Goal: Task Accomplishment & Management: Use online tool/utility

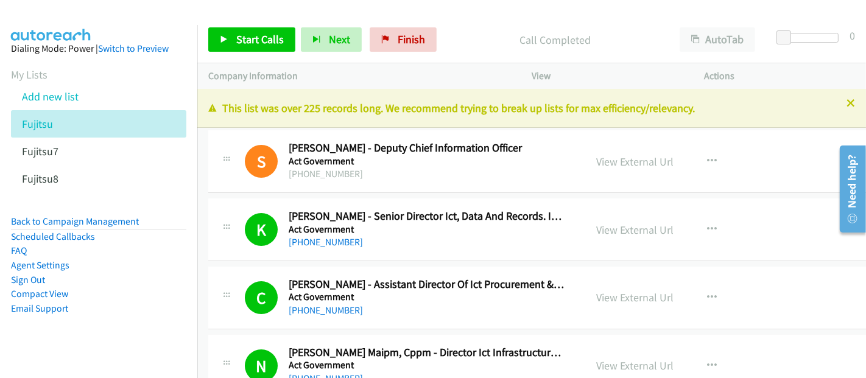
scroll to position [13700, 0]
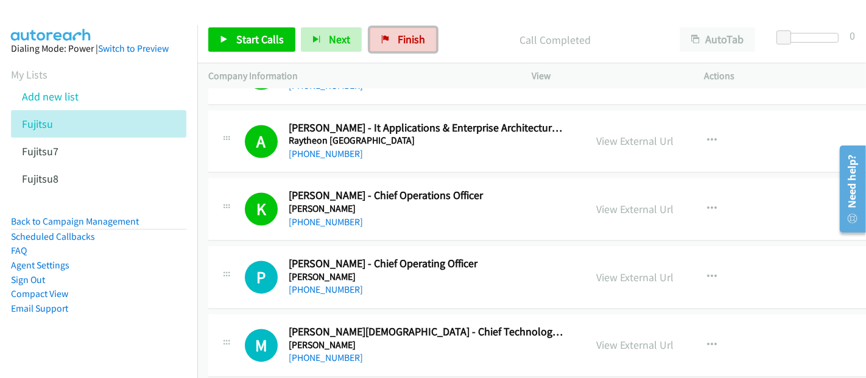
click at [408, 37] on span "Finish" at bounding box center [410, 39] width 27 height 14
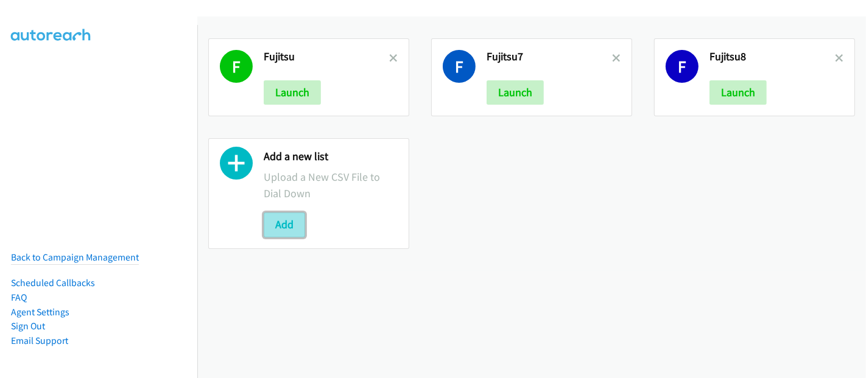
click at [285, 220] on button "Add" at bounding box center [284, 224] width 41 height 24
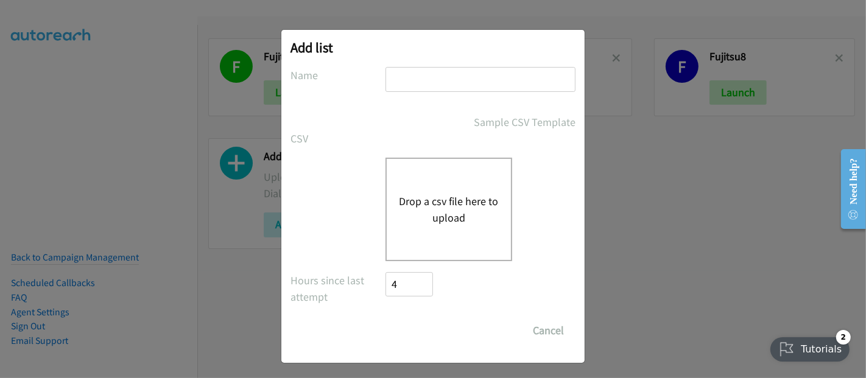
click at [409, 212] on button "Drop a csv file here to upload" at bounding box center [449, 209] width 100 height 33
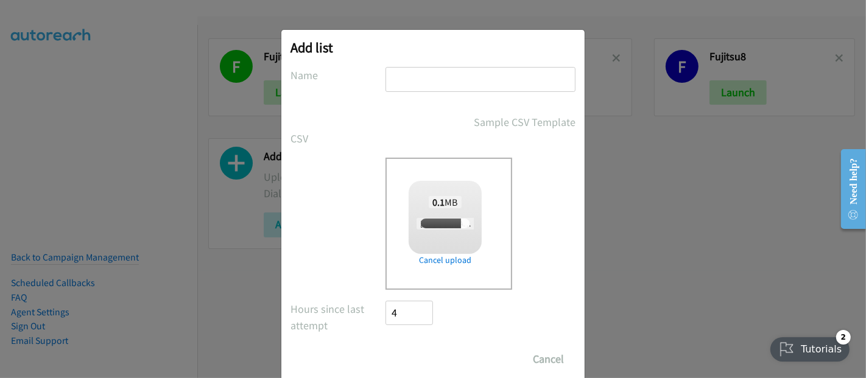
click at [417, 86] on input "text" at bounding box center [480, 79] width 190 height 25
checkbox input "true"
type input "Fujitsu"
click at [411, 354] on input "Save List" at bounding box center [417, 359] width 64 height 24
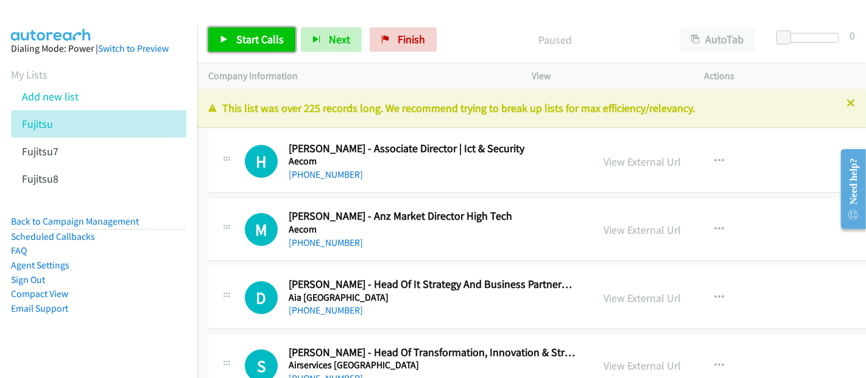
click at [270, 37] on span "Start Calls" at bounding box center [259, 39] width 47 height 14
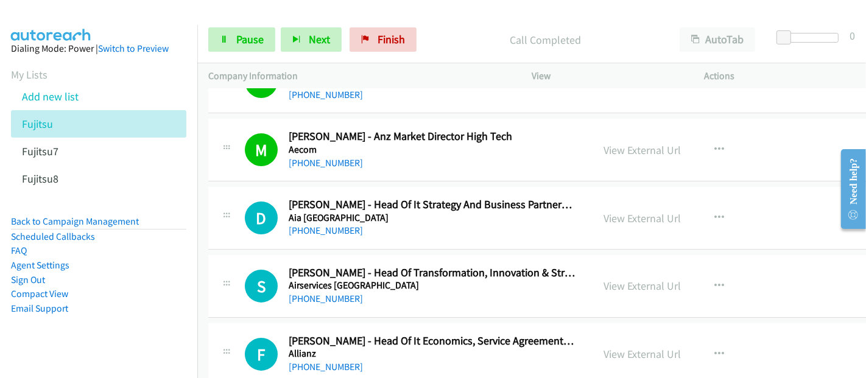
scroll to position [135, 0]
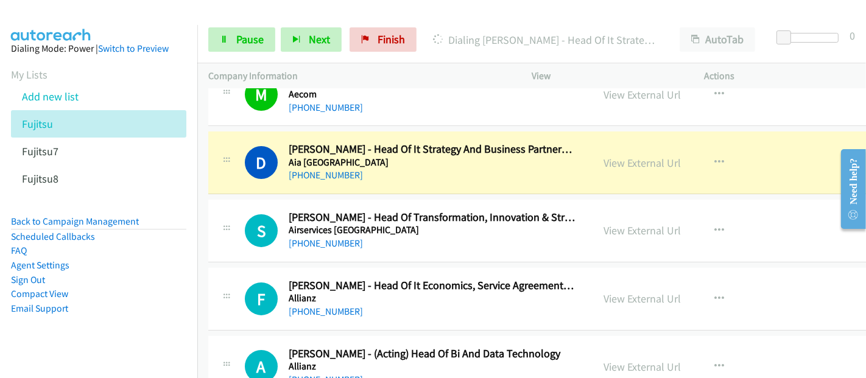
click at [127, 343] on aside "Dialing Mode: Power | Switch to Preview My Lists Add new list Fujitsu Fujitsu7 …" at bounding box center [98, 198] width 197 height 346
click at [572, 0] on html "Start Calls Pause Next Finish Dialing David O'driscoll - Head Of It Strategy An…" at bounding box center [433, 29] width 866 height 58
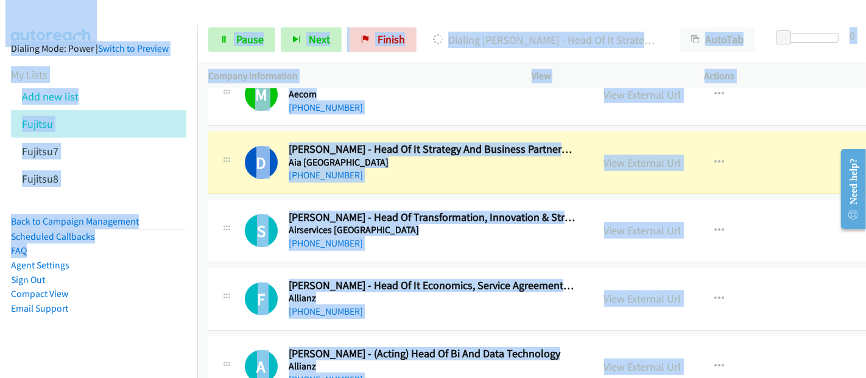
scroll to position [0, 11]
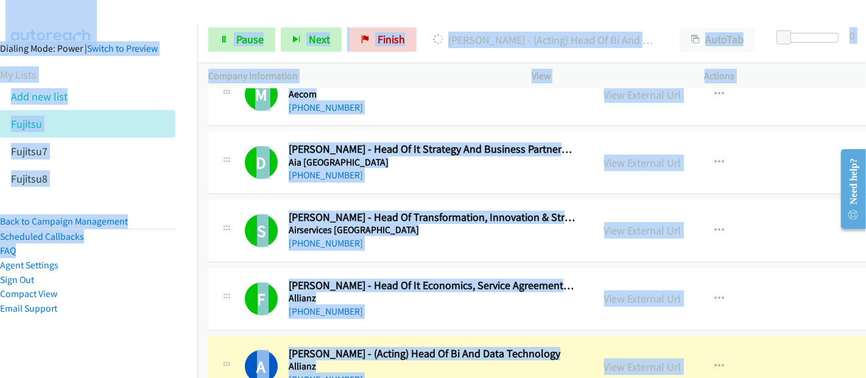
click at [172, 275] on aside "Dialing Mode: Power | Switch to Preview My Lists Add new list Fujitsu Fujitsu7 …" at bounding box center [87, 198] width 197 height 346
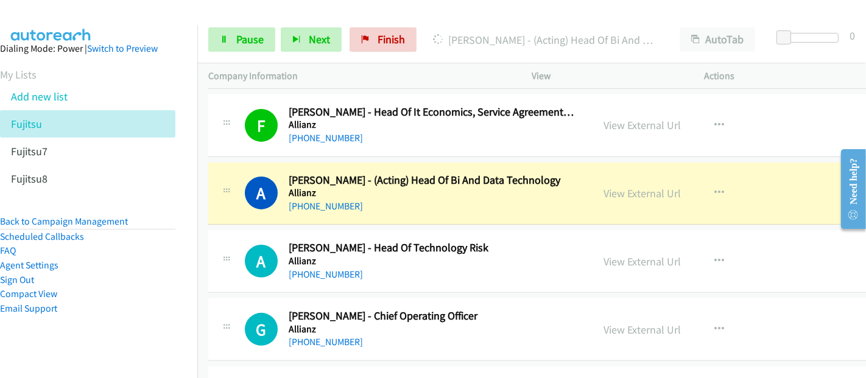
scroll to position [338, 0]
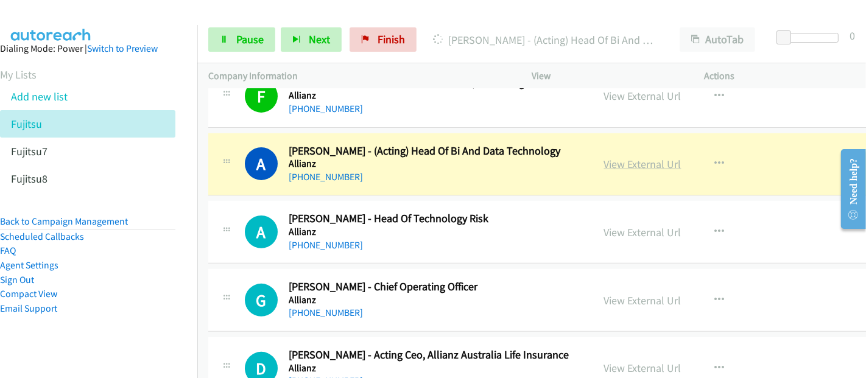
click at [648, 160] on link "View External Url" at bounding box center [642, 164] width 77 height 14
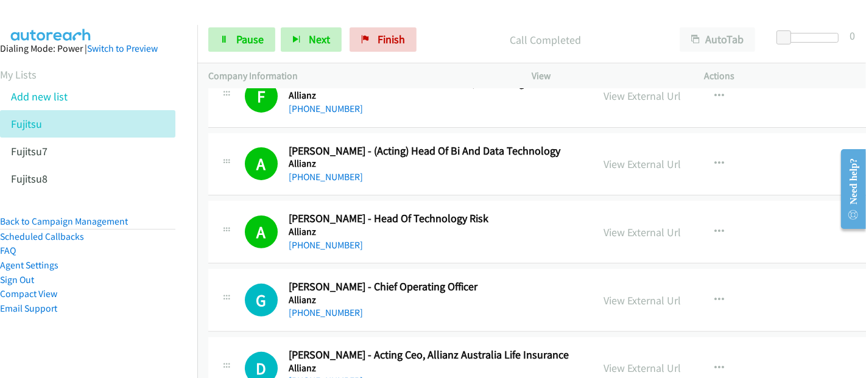
click at [159, 292] on li "Compact View" at bounding box center [87, 294] width 175 height 15
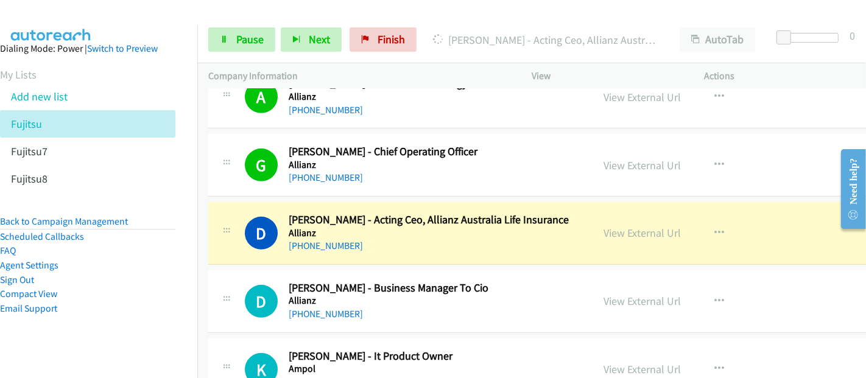
scroll to position [541, 0]
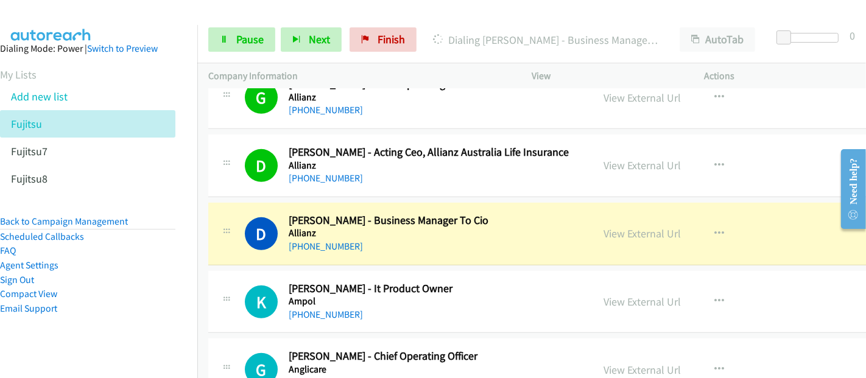
click at [377, 232] on h5 "Allianz" at bounding box center [432, 233] width 287 height 12
drag, startPoint x: 537, startPoint y: 237, endPoint x: 571, endPoint y: 234, distance: 33.6
click at [537, 239] on div "+61 414 491 420" at bounding box center [432, 246] width 287 height 15
click at [627, 230] on link "View External Url" at bounding box center [642, 233] width 77 height 14
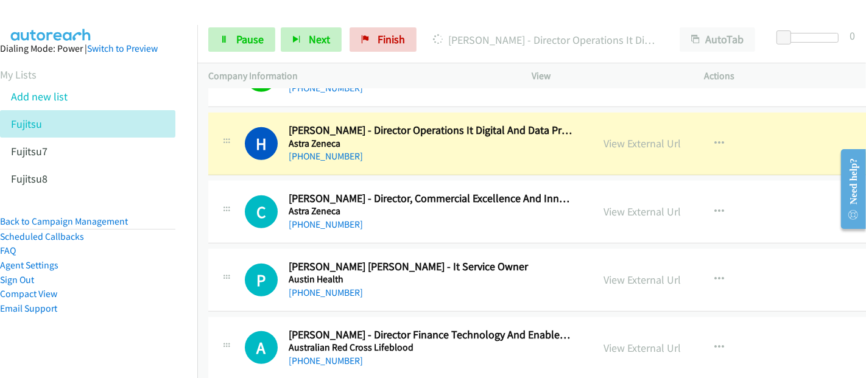
scroll to position [947, 0]
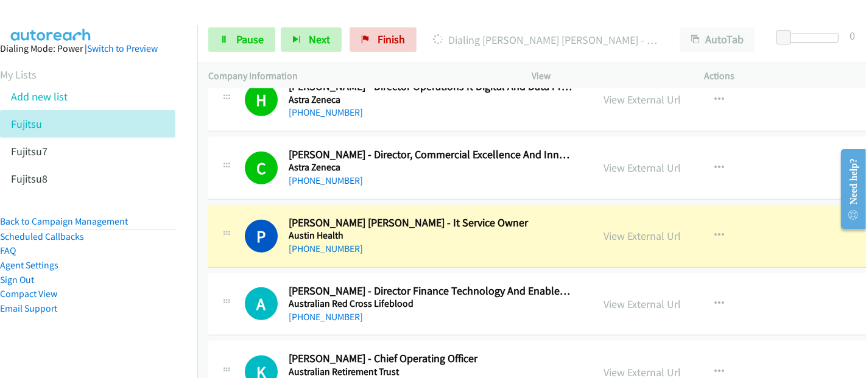
click at [381, 248] on div "+61 435 765 134" at bounding box center [432, 249] width 287 height 15
click at [609, 229] on link "View External Url" at bounding box center [642, 236] width 77 height 14
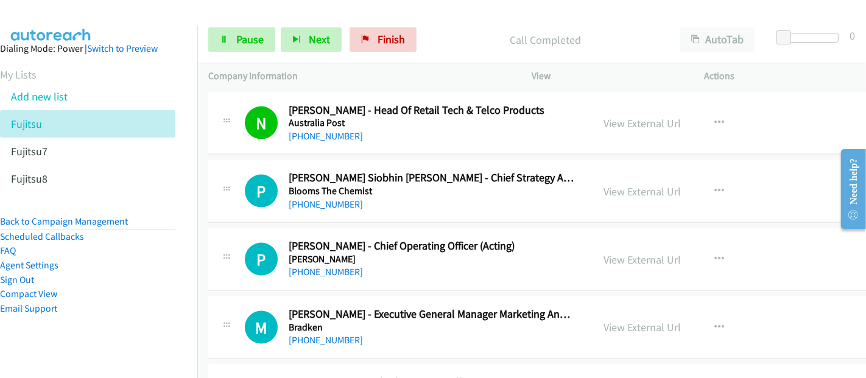
scroll to position [1488, 0]
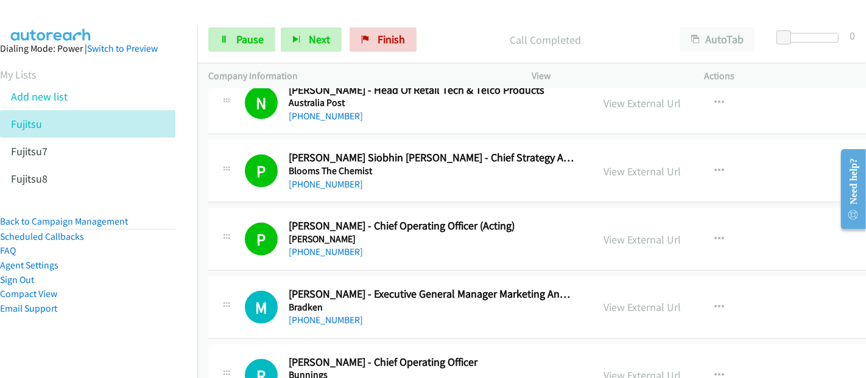
click at [370, 250] on div "+61 421 932 980" at bounding box center [432, 252] width 287 height 15
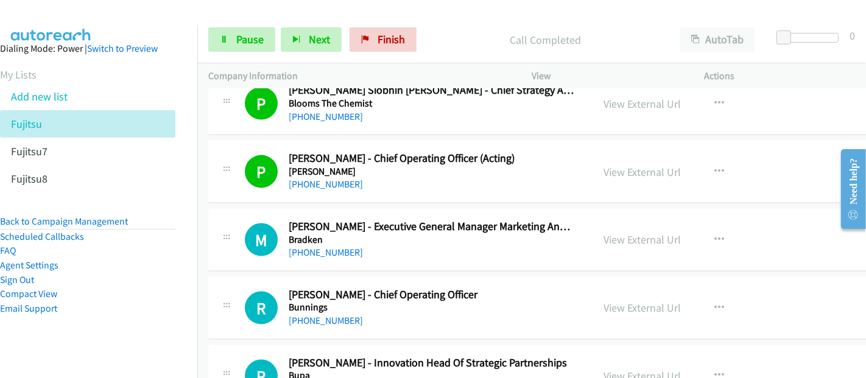
click at [370, 250] on div "+61 418 496 662" at bounding box center [432, 252] width 287 height 15
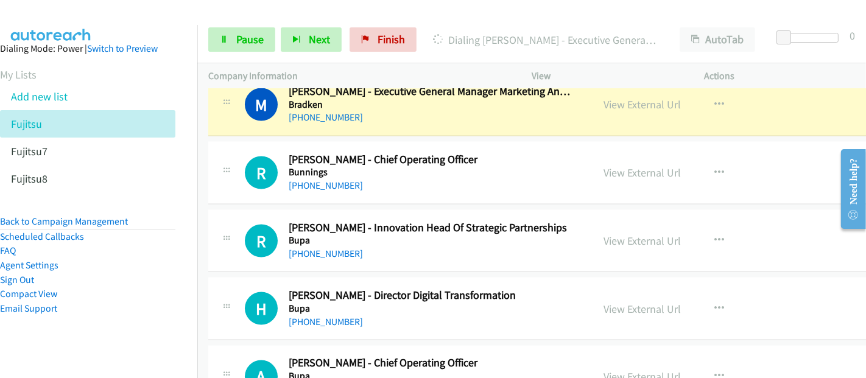
scroll to position [1623, 0]
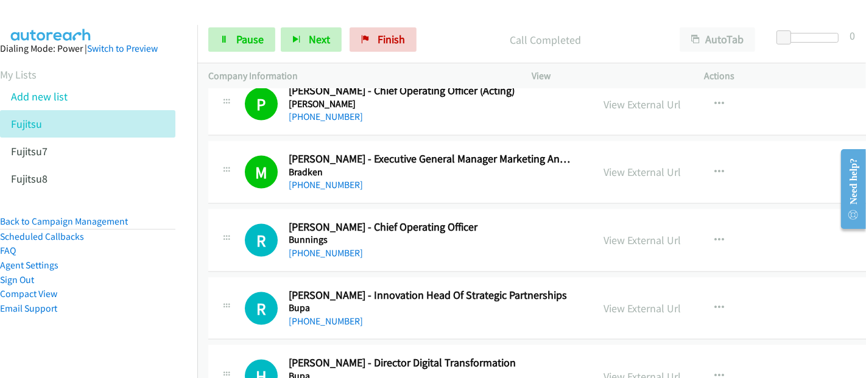
click at [395, 183] on div "+61 418 496 662" at bounding box center [432, 185] width 287 height 15
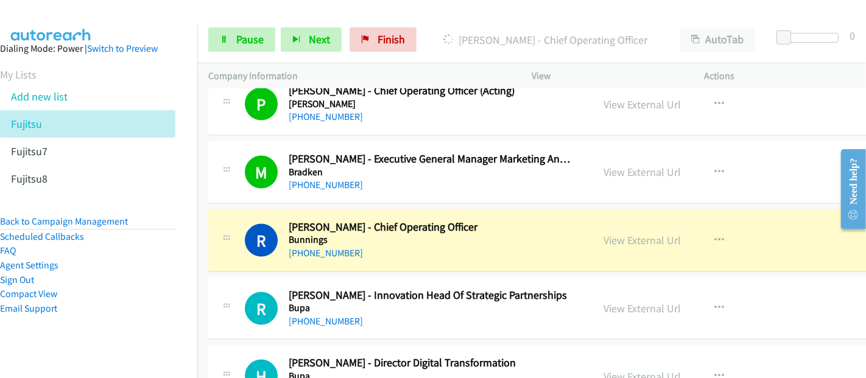
click at [553, 234] on h5 "Bunnings" at bounding box center [432, 240] width 287 height 12
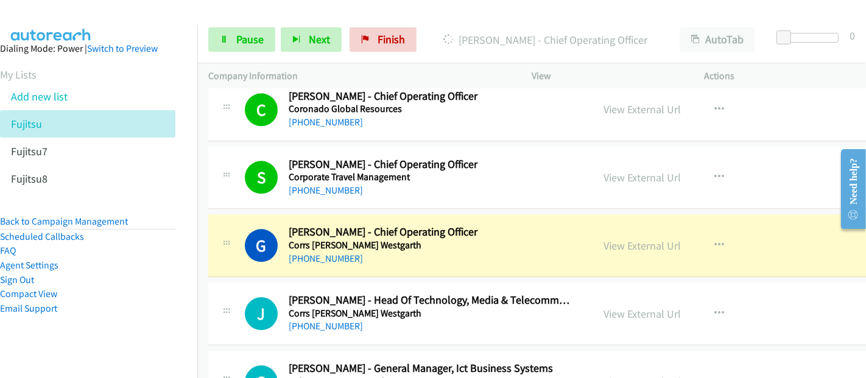
scroll to position [2570, 0]
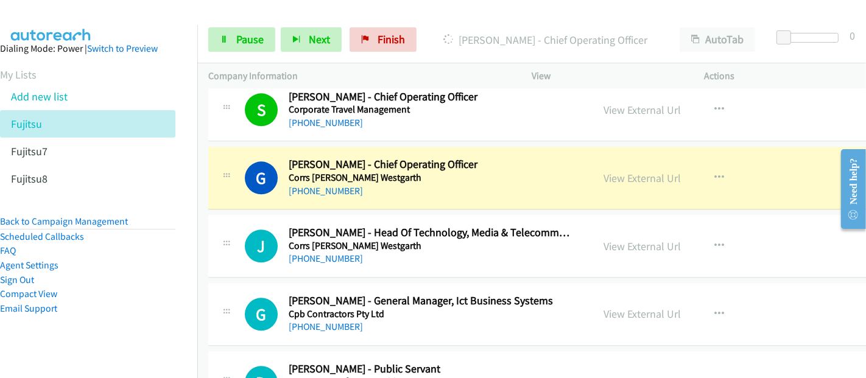
click at [407, 184] on div "[PHONE_NUMBER]" at bounding box center [432, 191] width 287 height 15
click at [628, 173] on link "View External Url" at bounding box center [642, 178] width 77 height 14
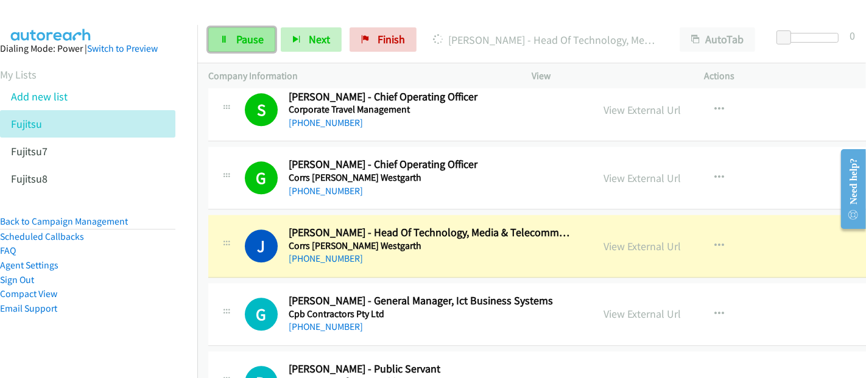
click at [243, 35] on span "Pause" at bounding box center [249, 39] width 27 height 14
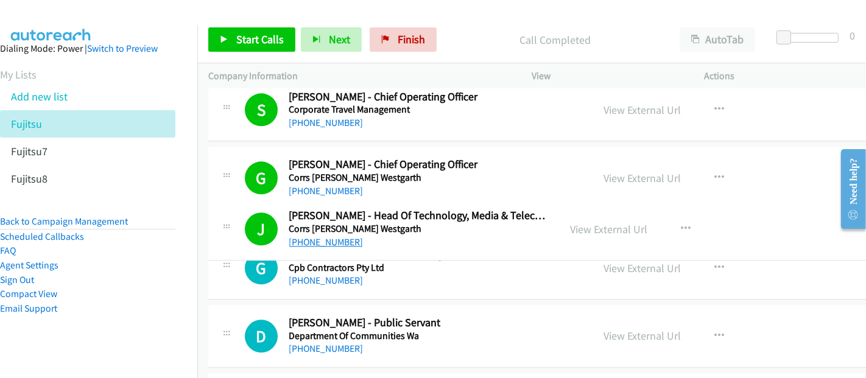
drag, startPoint x: 362, startPoint y: 254, endPoint x: 289, endPoint y: 245, distance: 74.3
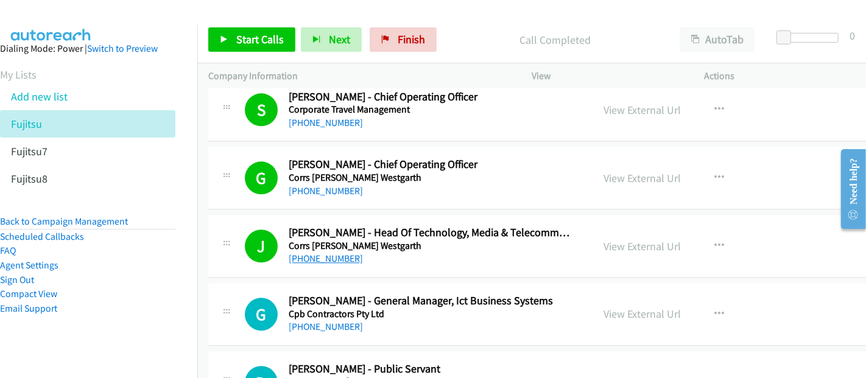
click at [321, 253] on link "+61 2 9210 6734" at bounding box center [326, 259] width 74 height 12
click at [628, 240] on link "View External Url" at bounding box center [642, 246] width 77 height 14
click at [256, 33] on span "Start Calls" at bounding box center [259, 39] width 47 height 14
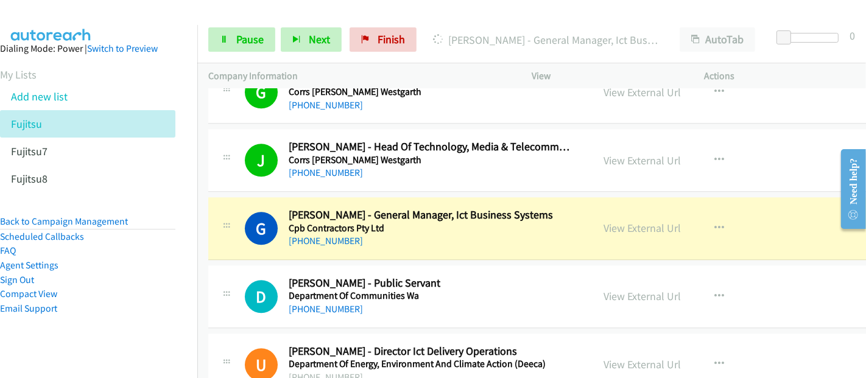
scroll to position [2705, 0]
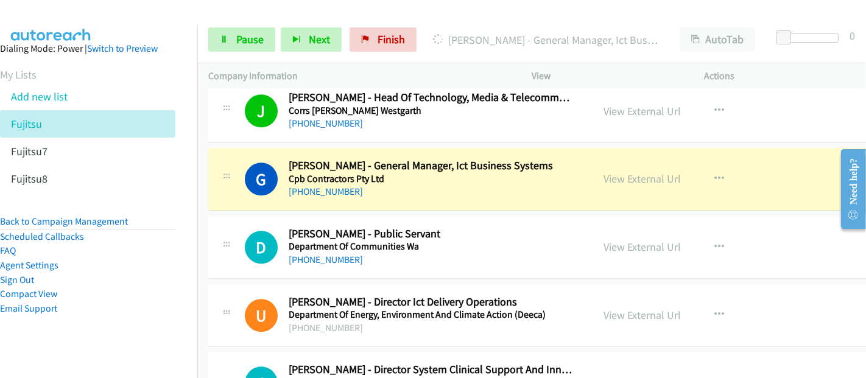
click at [400, 186] on div "+61 411 085 487" at bounding box center [432, 191] width 287 height 15
click at [641, 174] on link "View External Url" at bounding box center [642, 179] width 77 height 14
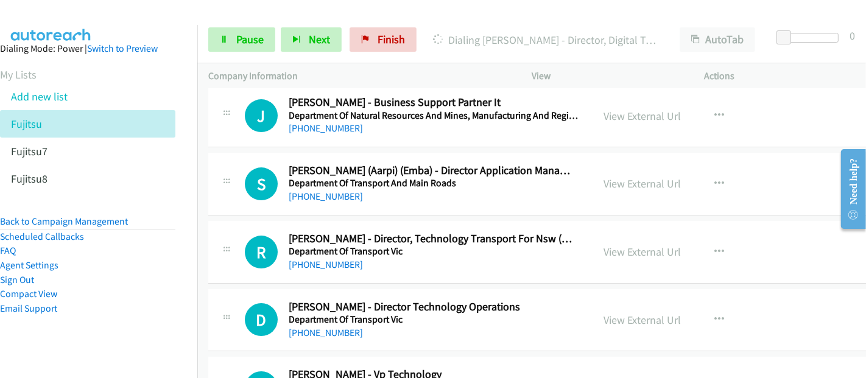
scroll to position [3381, 0]
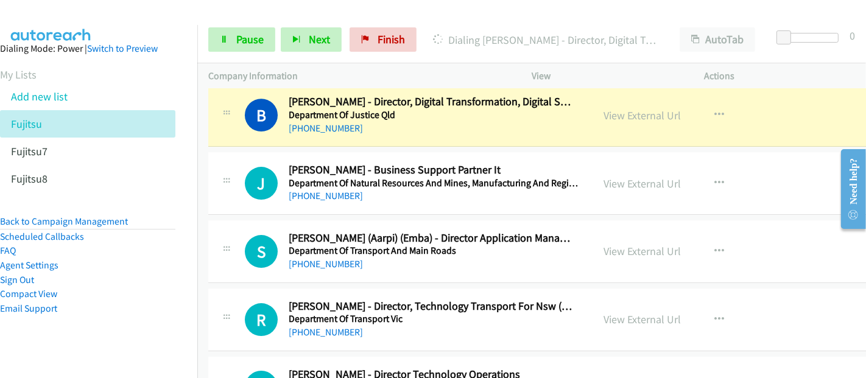
click at [390, 121] on div "[PHONE_NUMBER]" at bounding box center [432, 128] width 287 height 15
click at [622, 108] on link "View External Url" at bounding box center [642, 115] width 77 height 14
click at [643, 108] on link "View External Url" at bounding box center [642, 115] width 77 height 14
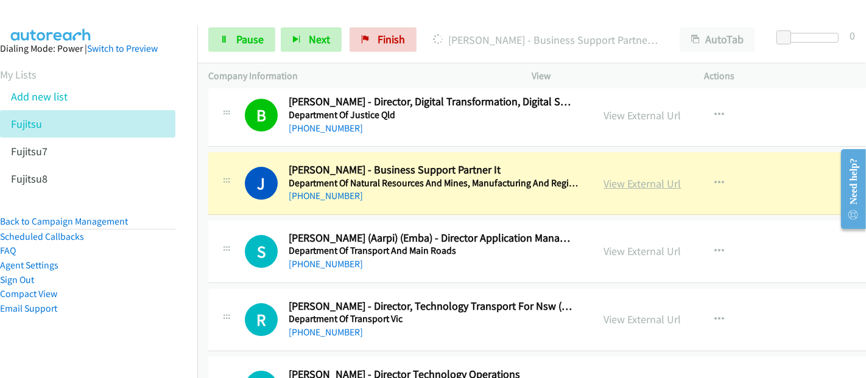
click at [619, 178] on link "View External Url" at bounding box center [642, 184] width 77 height 14
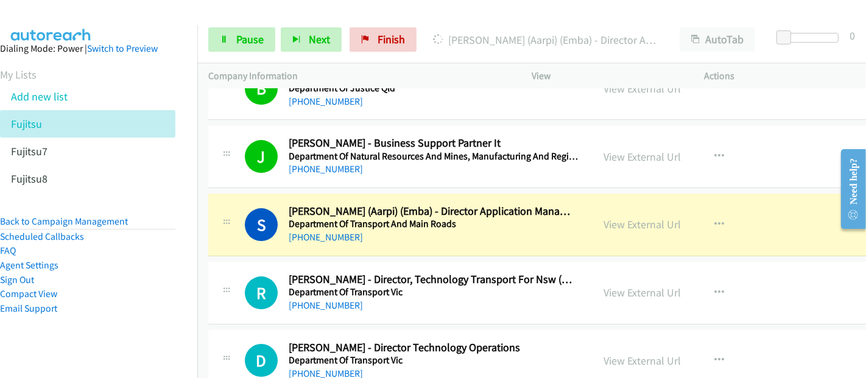
scroll to position [3449, 0]
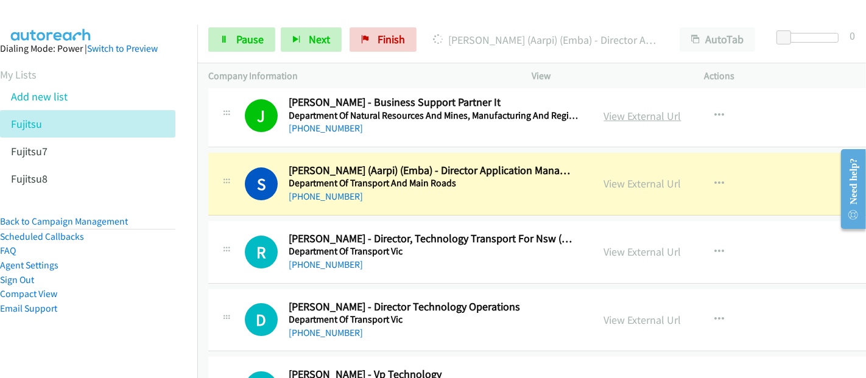
click at [645, 109] on link "View External Url" at bounding box center [642, 116] width 77 height 14
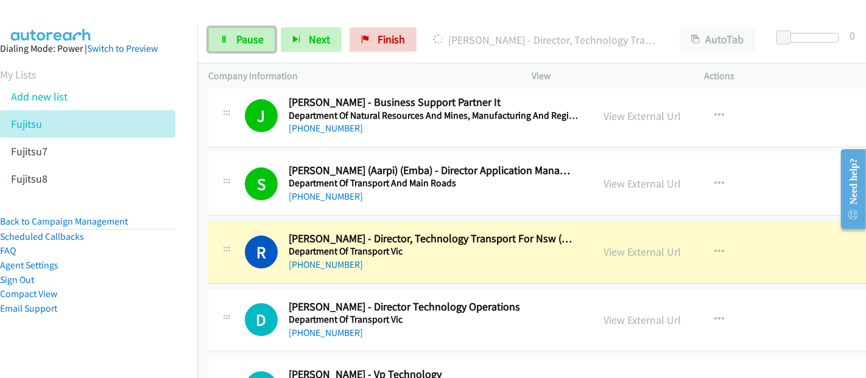
click at [242, 42] on span "Pause" at bounding box center [249, 39] width 27 height 14
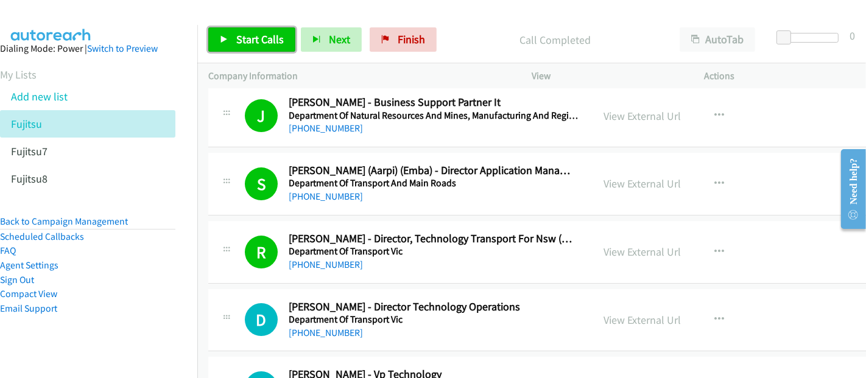
click at [262, 40] on span "Start Calls" at bounding box center [259, 39] width 47 height 14
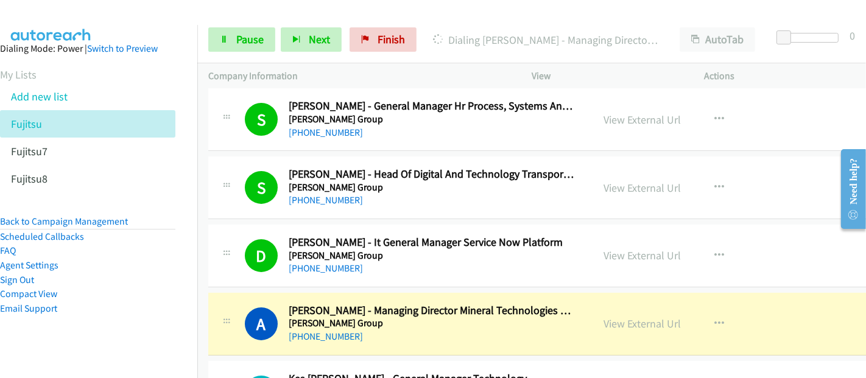
scroll to position [4193, 0]
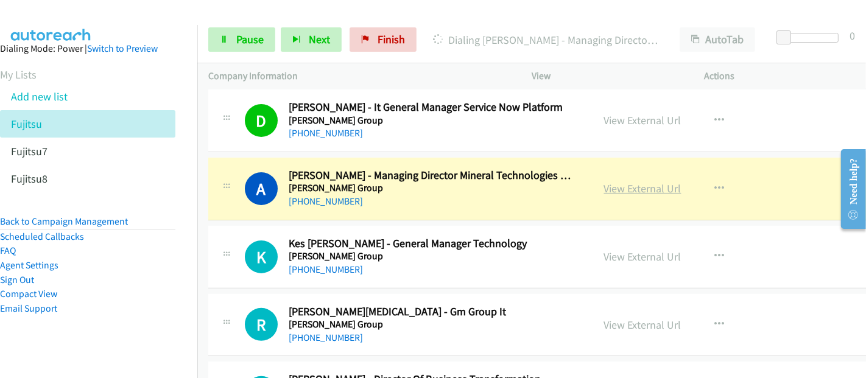
click at [604, 181] on link "View External Url" at bounding box center [642, 188] width 77 height 14
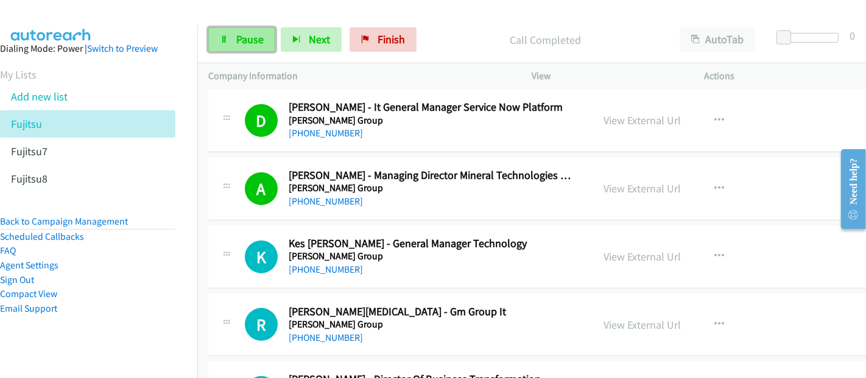
click at [237, 43] on span "Pause" at bounding box center [249, 39] width 27 height 14
